Goal: Task Accomplishment & Management: Use online tool/utility

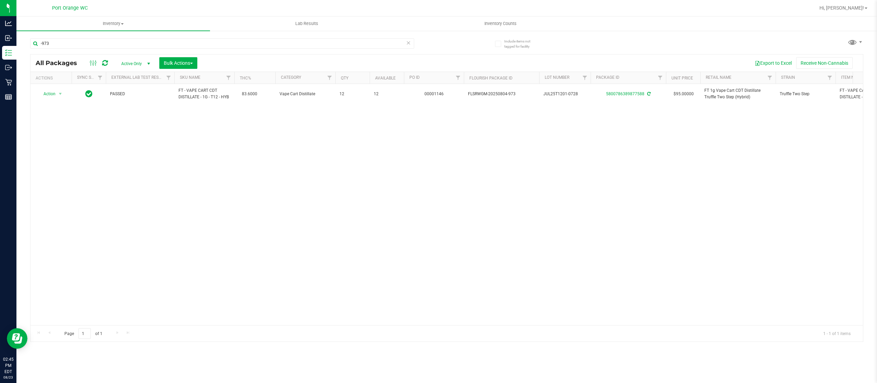
click at [180, 37] on div "-973" at bounding box center [238, 43] width 416 height 22
click at [179, 38] on div "-973" at bounding box center [238, 43] width 416 height 22
click at [166, 43] on input "-973" at bounding box center [222, 43] width 384 height 10
type input "-"
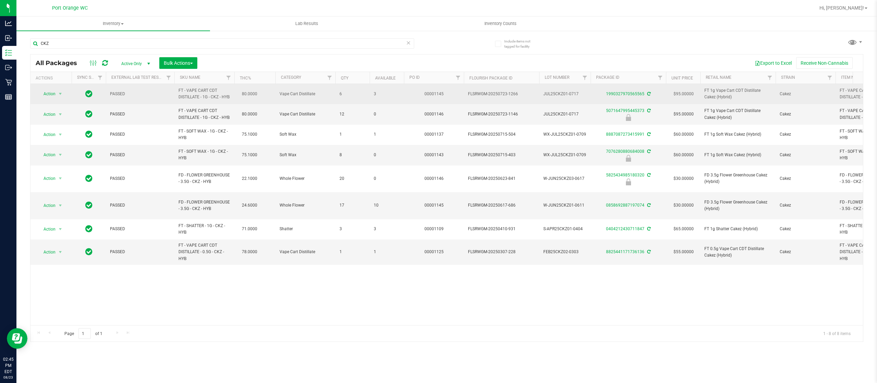
click at [200, 93] on span "FT - VAPE CART CDT DISTILLATE - 1G - CKZ - HYB" at bounding box center [204, 93] width 52 height 13
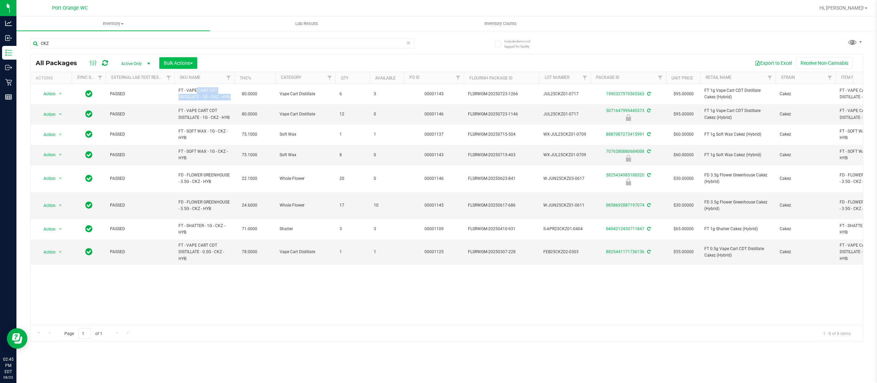
copy td "FT - VAPE CART CDT DISTILLATE - 1G - CKZ - HYB"
click at [180, 39] on input "CKZ" at bounding box center [222, 43] width 384 height 10
paste input "FT - VAPE CART CDT DISTILLATE - 1G - CKZ - HYB"
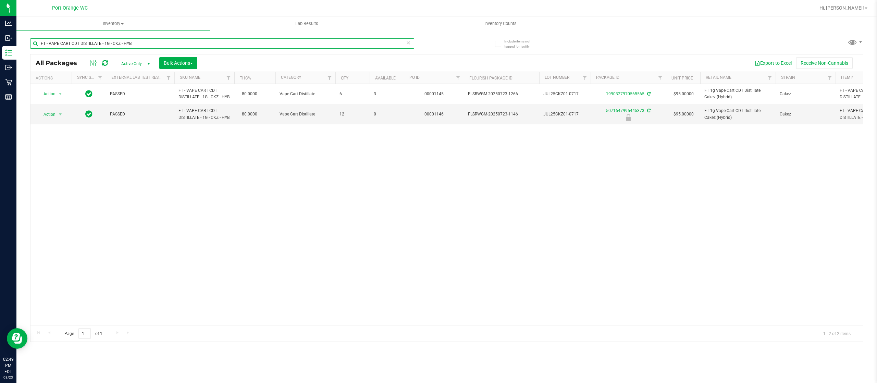
type input "FT - VAPE CART CDT DISTILLATE - 1G - CKZ - HYB"
click at [407, 40] on icon at bounding box center [408, 42] width 5 height 8
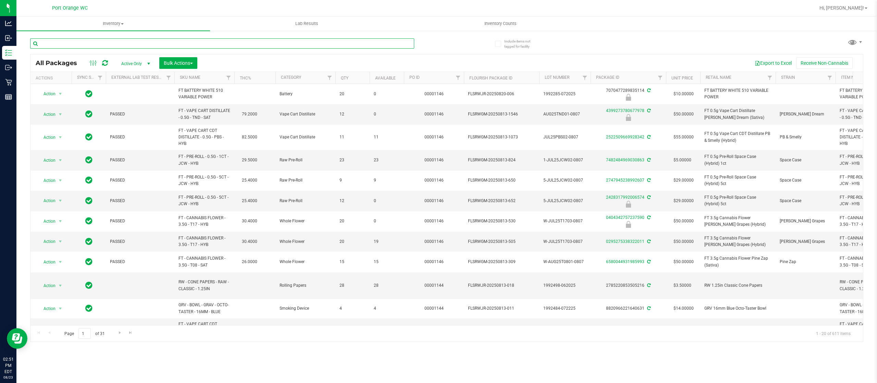
click at [238, 43] on input "text" at bounding box center [222, 43] width 384 height 10
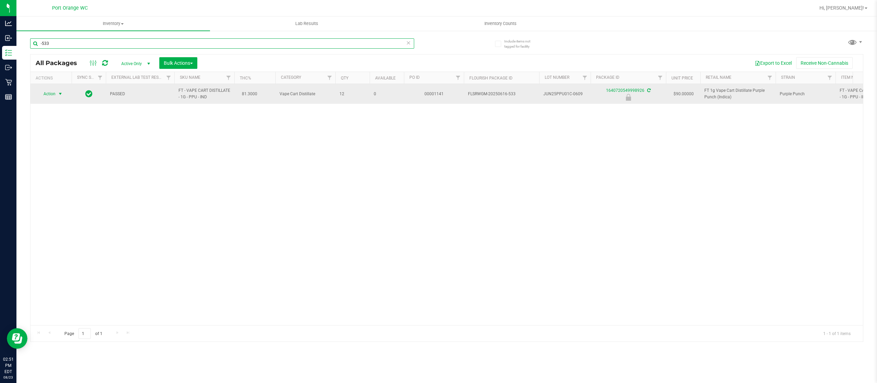
type input "-533"
click at [49, 94] on span "Action" at bounding box center [46, 94] width 18 height 10
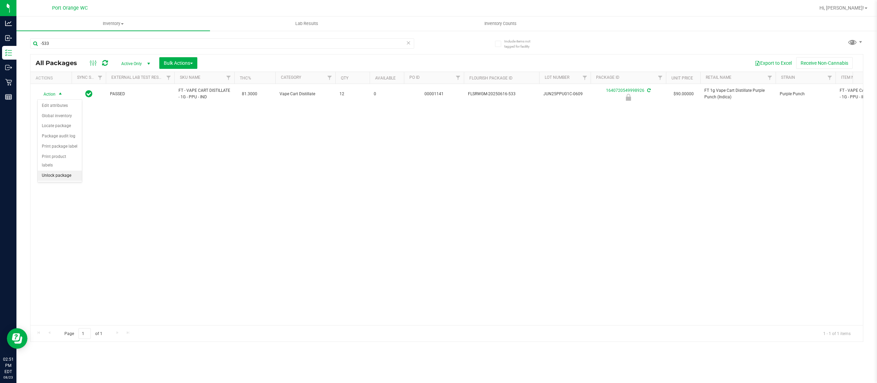
click at [70, 175] on li "Unlock package" at bounding box center [60, 176] width 44 height 10
